Goal: Complete application form

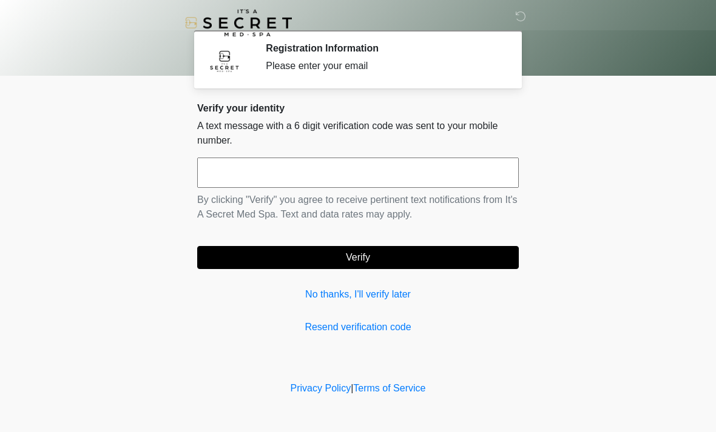
click at [409, 172] on input "text" at bounding box center [357, 173] width 321 height 30
type input "******"
click at [374, 252] on button "Verify" at bounding box center [357, 257] width 321 height 23
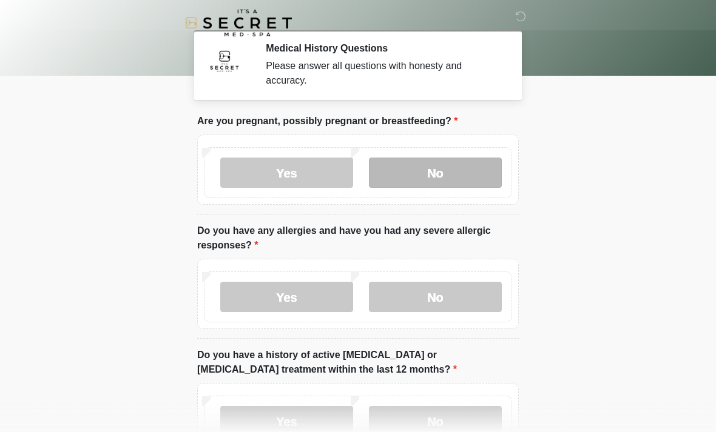
click at [449, 165] on label "No" at bounding box center [435, 173] width 133 height 30
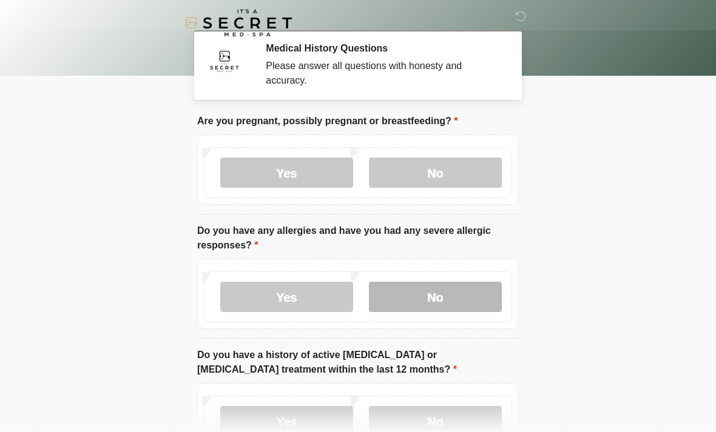
click at [440, 300] on label "No" at bounding box center [435, 297] width 133 height 30
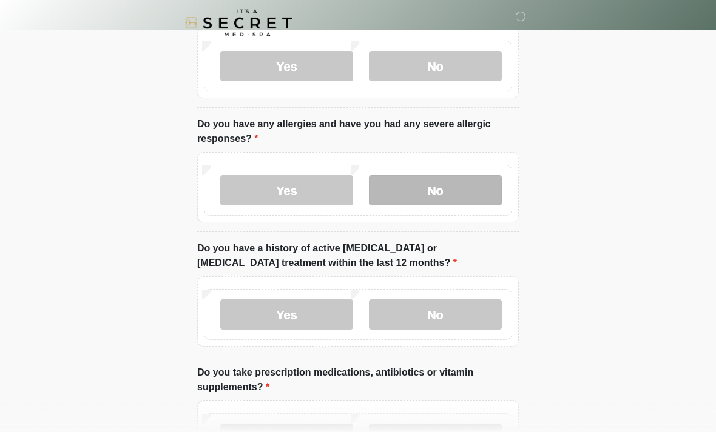
scroll to position [110, 0]
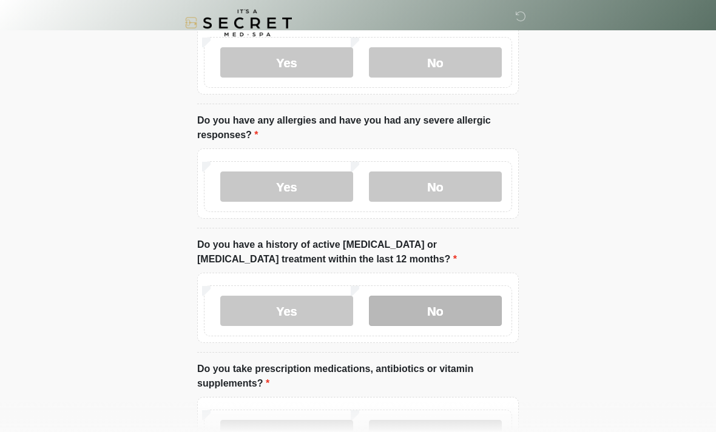
click at [451, 318] on label "No" at bounding box center [435, 311] width 133 height 30
click at [432, 425] on label "No" at bounding box center [435, 435] width 133 height 30
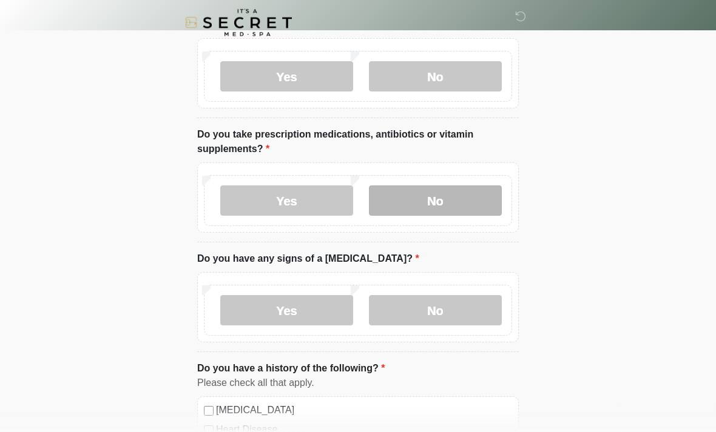
scroll to position [347, 0]
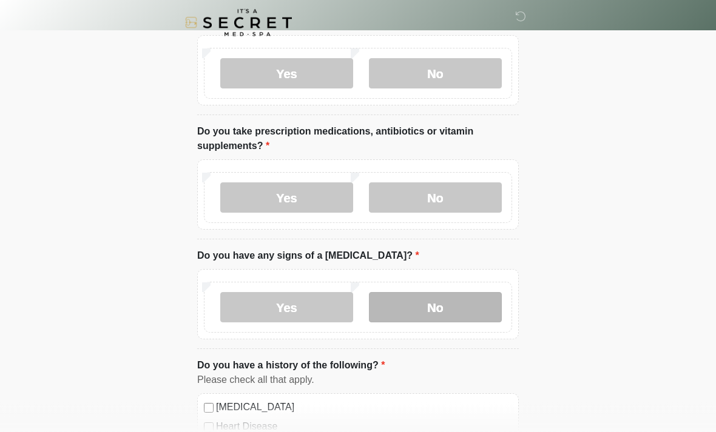
click at [438, 300] on label "No" at bounding box center [435, 308] width 133 height 30
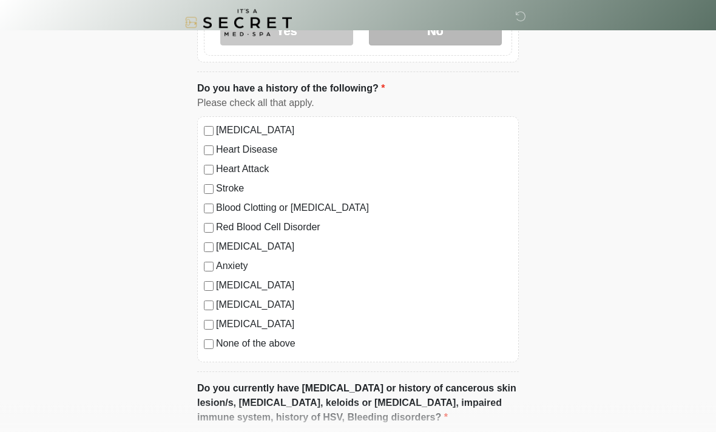
scroll to position [636, 0]
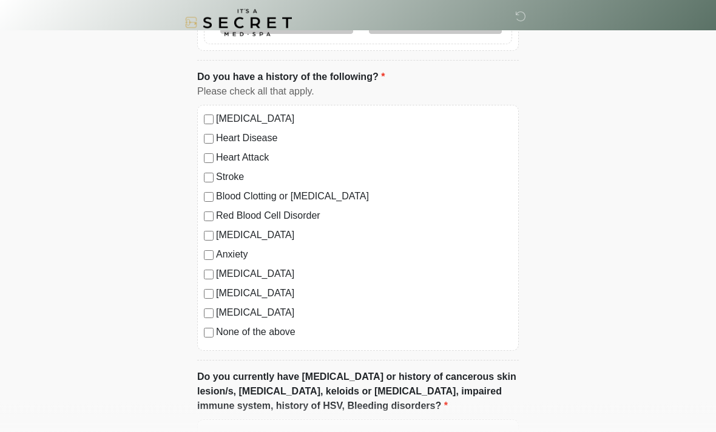
click at [278, 338] on label "None of the above" at bounding box center [364, 333] width 296 height 15
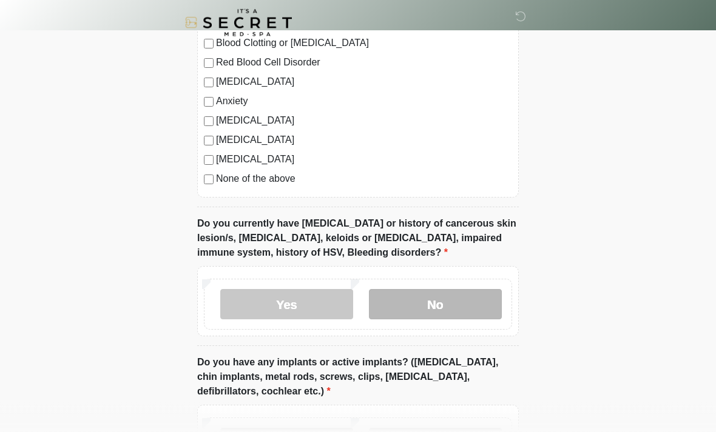
click at [431, 295] on label "No" at bounding box center [435, 305] width 133 height 30
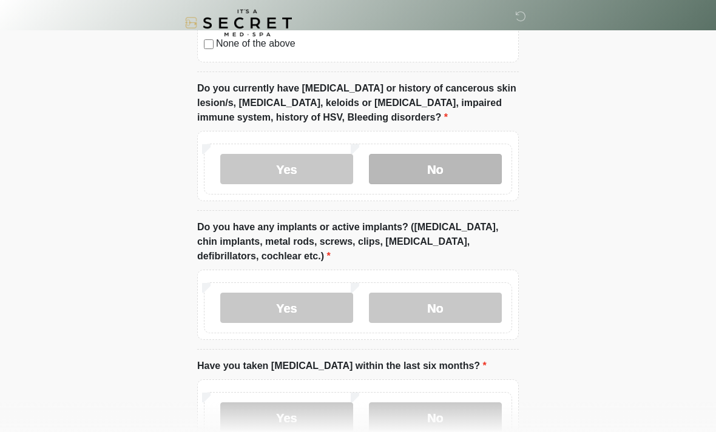
scroll to position [941, 0]
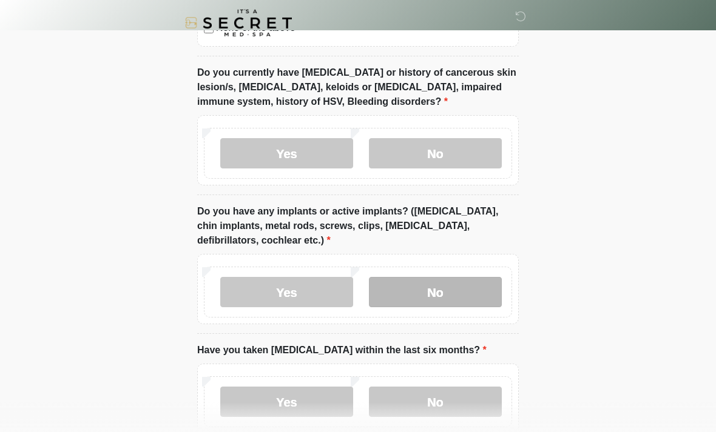
click at [427, 290] on label "No" at bounding box center [435, 292] width 133 height 30
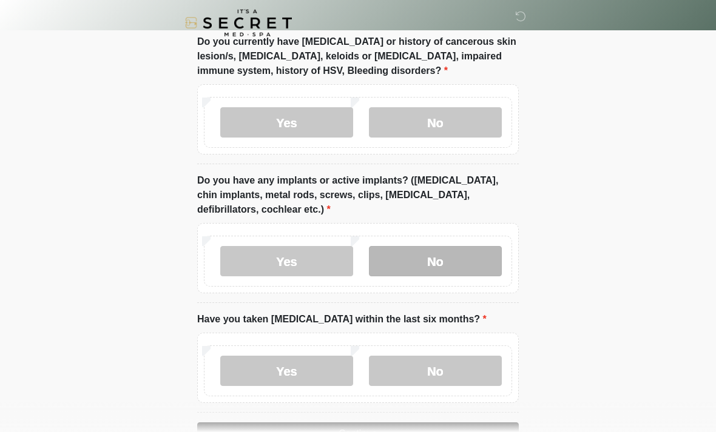
scroll to position [1010, 0]
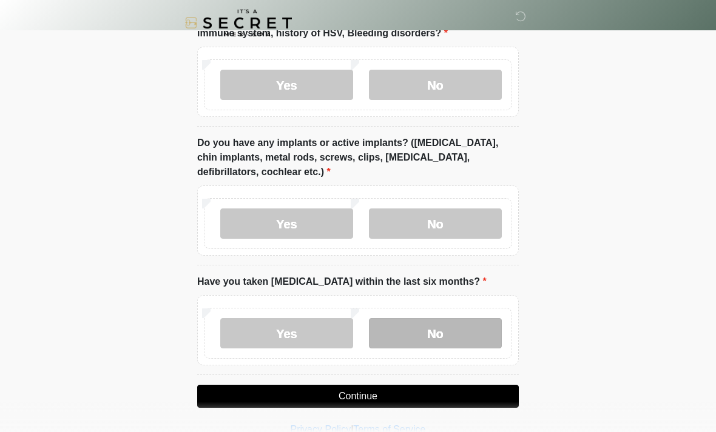
click at [429, 337] on label "No" at bounding box center [435, 333] width 133 height 30
click at [420, 386] on button "Continue" at bounding box center [357, 396] width 321 height 23
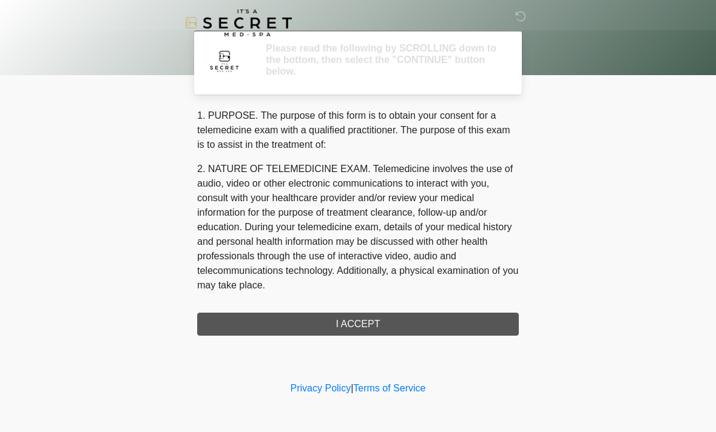
scroll to position [0, 0]
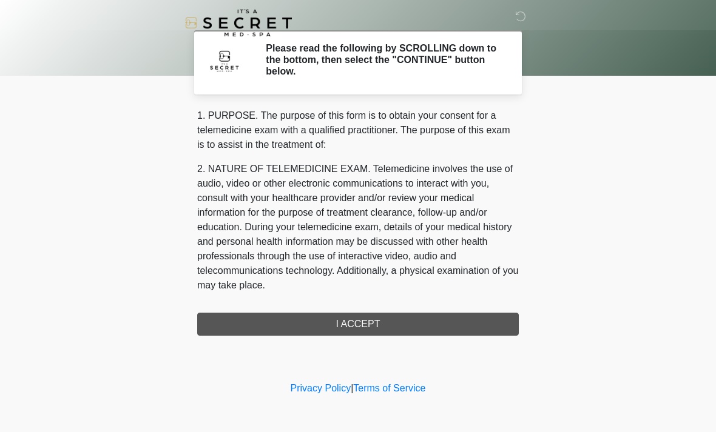
click at [424, 322] on div "1. PURPOSE. The purpose of this form is to obtain your consent for a telemedici…" at bounding box center [357, 222] width 321 height 227
click at [383, 321] on div "1. PURPOSE. The purpose of this form is to obtain your consent for a telemedici…" at bounding box center [357, 222] width 321 height 227
click at [346, 324] on div "1. PURPOSE. The purpose of this form is to obtain your consent for a telemedici…" at bounding box center [357, 222] width 321 height 227
click at [374, 336] on div "‎ ‎ Please read the following by SCROLLING down to the bottom, then select the …" at bounding box center [358, 189] width 364 height 355
click at [382, 331] on div "1. PURPOSE. The purpose of this form is to obtain your consent for a telemedici…" at bounding box center [357, 222] width 321 height 227
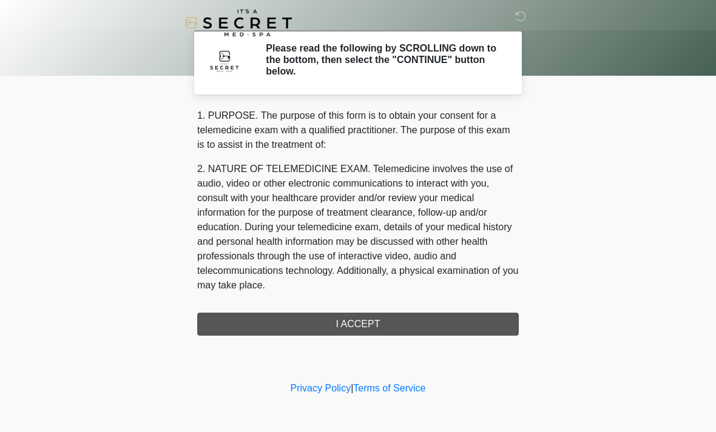
click at [385, 320] on div "1. PURPOSE. The purpose of this form is to obtain your consent for a telemedici…" at bounding box center [357, 222] width 321 height 227
click at [377, 321] on div "1. PURPOSE. The purpose of this form is to obtain your consent for a telemedici…" at bounding box center [357, 222] width 321 height 227
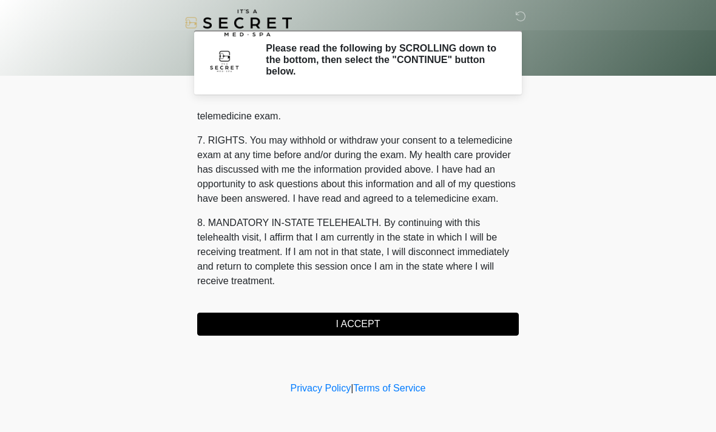
click at [359, 329] on button "I ACCEPT" at bounding box center [357, 324] width 321 height 23
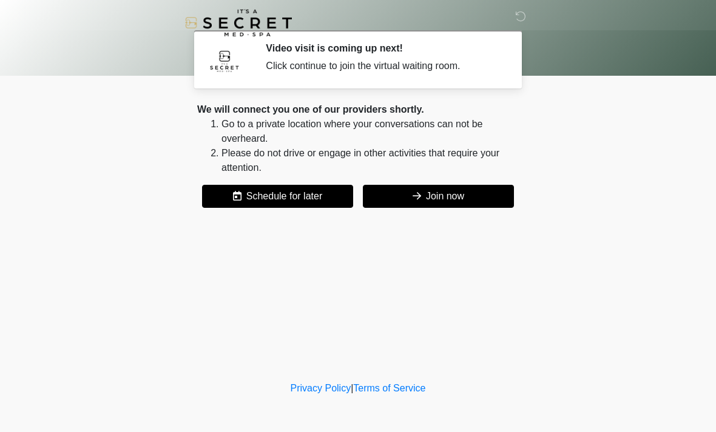
click at [440, 193] on button "Join now" at bounding box center [438, 196] width 151 height 23
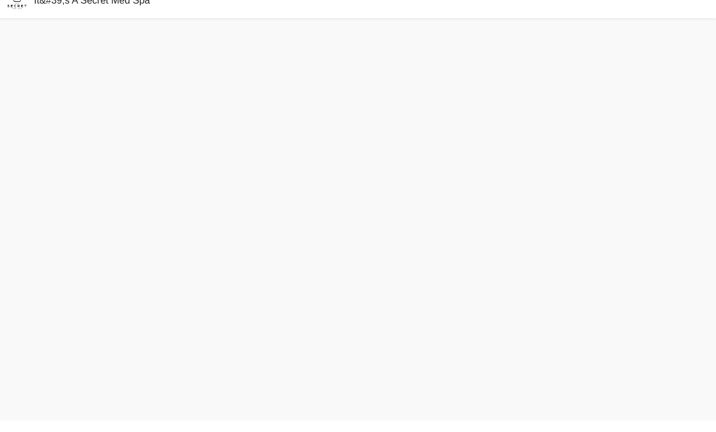
scroll to position [4, 0]
